Goal: Task Accomplishment & Management: Use online tool/utility

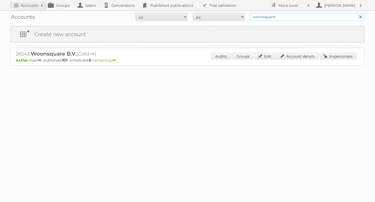
click at [258, 18] on input "woonsquare" at bounding box center [307, 17] width 114 height 8
type input "inhouse"
click at [356, 13] on input "Search" at bounding box center [360, 17] width 8 height 8
click at [333, 59] on link "Impersonate" at bounding box center [337, 56] width 37 height 7
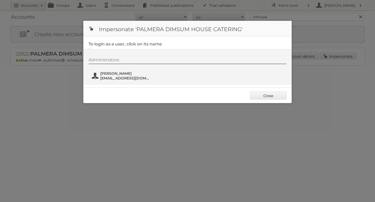
click at [138, 72] on span "Ryan John Ang" at bounding box center [125, 73] width 50 height 5
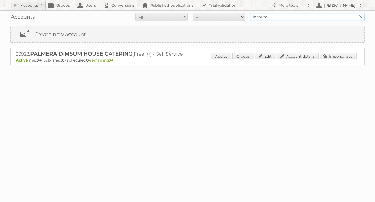
click at [276, 15] on input "inhouse" at bounding box center [307, 17] width 114 height 8
type input "meubel"
click at [356, 13] on input "Search" at bounding box center [360, 17] width 8 height 8
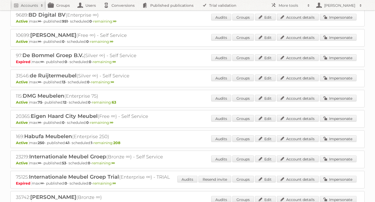
scroll to position [49, 0]
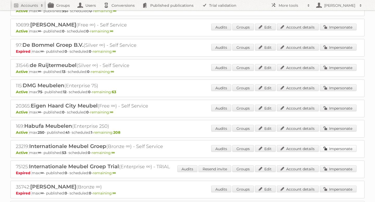
click at [334, 148] on link "Impersonate" at bounding box center [337, 148] width 37 height 7
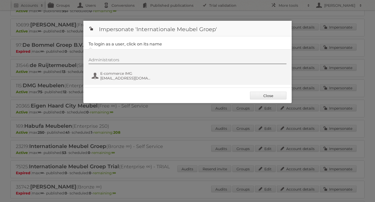
click at [116, 70] on div "Administrators E-commerce IMG Social@i-m-g.nl" at bounding box center [189, 69] width 203 height 25
click at [117, 80] on button "E-commerce IMG Social@i-m-g.nl" at bounding box center [121, 76] width 61 height 10
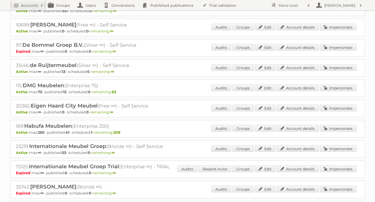
scroll to position [0, 0]
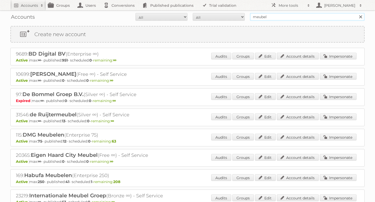
click at [273, 16] on input "meubel" at bounding box center [307, 17] width 114 height 8
type input "inhouse"
click at [356, 13] on input "Search" at bounding box center [360, 17] width 8 height 8
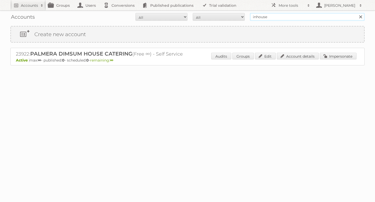
click at [268, 20] on input "inhouse" at bounding box center [307, 17] width 114 height 8
type input "i"
type input "inhouse"
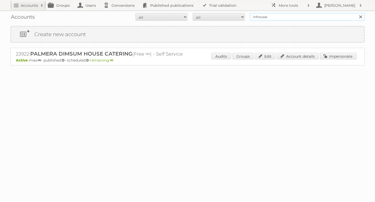
click at [356, 13] on input "Search" at bounding box center [360, 17] width 8 height 8
click at [263, 17] on input "inhouse" at bounding box center [307, 17] width 114 height 8
type input "meubel"
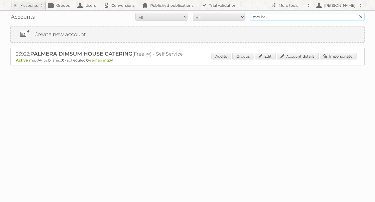
click at [356, 13] on input "Search" at bounding box center [360, 17] width 8 height 8
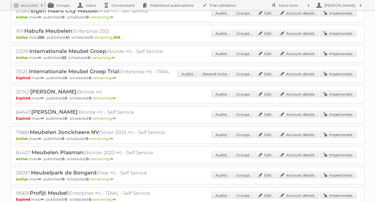
scroll to position [140, 0]
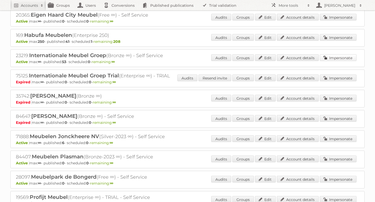
click at [337, 57] on link "Impersonate" at bounding box center [337, 57] width 37 height 7
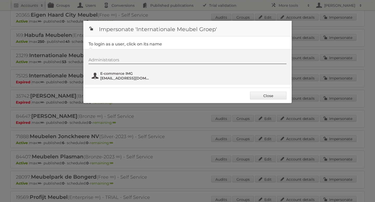
click at [121, 72] on span "E-commerce IMG" at bounding box center [125, 73] width 50 height 5
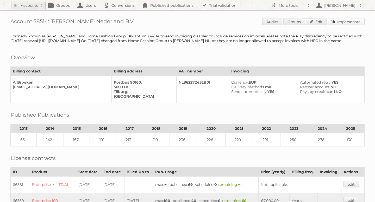
click at [345, 22] on link "Impersonate" at bounding box center [346, 21] width 37 height 7
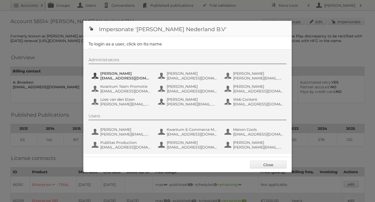
click at [123, 79] on span "aguiking@leenbakker.nl" at bounding box center [125, 78] width 50 height 5
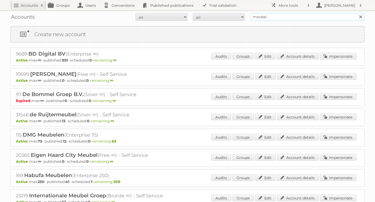
click at [273, 16] on input "meubel" at bounding box center [307, 17] width 114 height 8
type input "pets place"
click at [356, 13] on input "Search" at bounding box center [360, 17] width 8 height 8
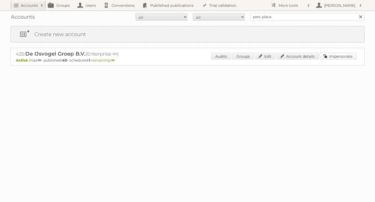
click at [332, 55] on link "Impersonate" at bounding box center [337, 56] width 37 height 7
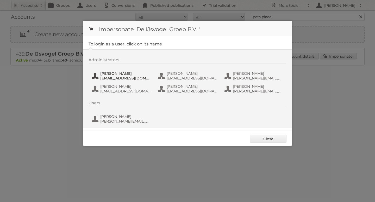
click at [115, 76] on span "Bas van der Beek" at bounding box center [125, 73] width 50 height 5
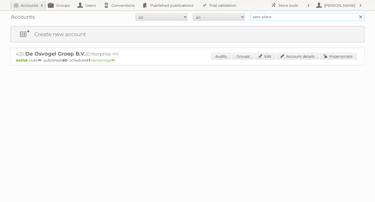
click at [271, 19] on input "pets place" at bounding box center [307, 17] width 114 height 8
type input "tuunte"
click at [356, 13] on input "Search" at bounding box center [360, 17] width 8 height 8
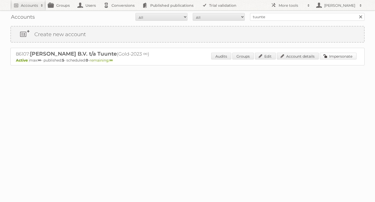
click at [342, 57] on link "Impersonate" at bounding box center [337, 56] width 37 height 7
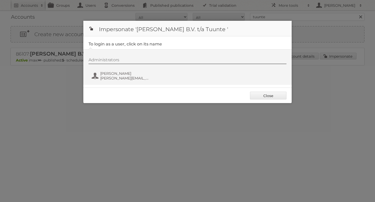
click at [104, 68] on div "Administrators [PERSON_NAME] [PERSON_NAME][EMAIL_ADDRESS][DOMAIN_NAME]" at bounding box center [189, 69] width 203 height 25
click at [106, 73] on span "[PERSON_NAME]" at bounding box center [125, 73] width 50 height 5
